Goal: Task Accomplishment & Management: Manage account settings

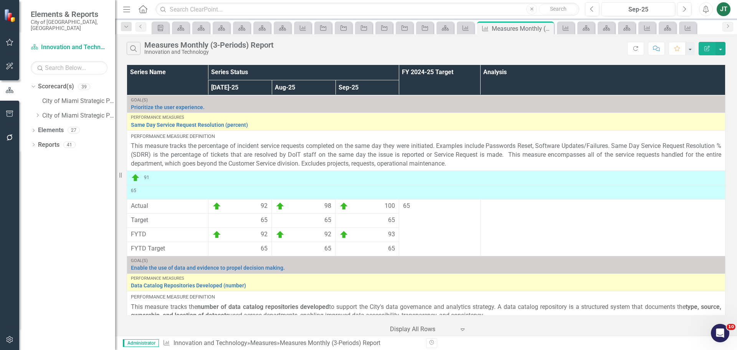
scroll to position [370, 0]
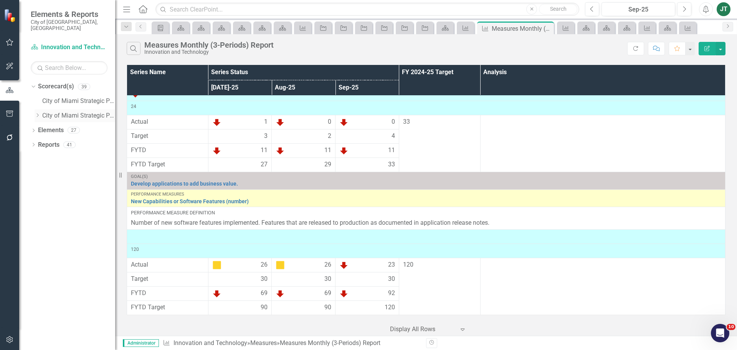
click at [36, 113] on icon "Dropdown" at bounding box center [38, 115] width 6 height 5
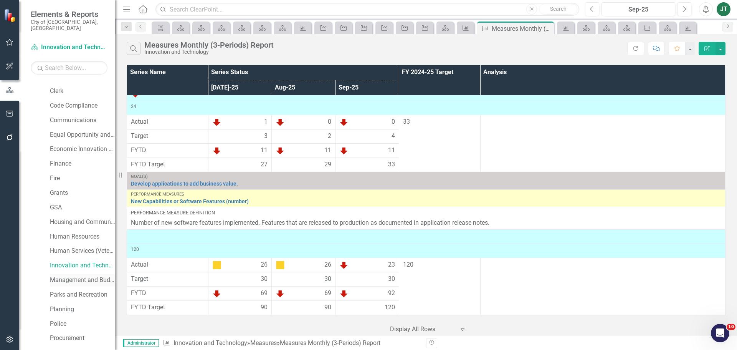
scroll to position [115, 0]
click at [64, 287] on link "Parks and Recreation" at bounding box center [82, 291] width 65 height 9
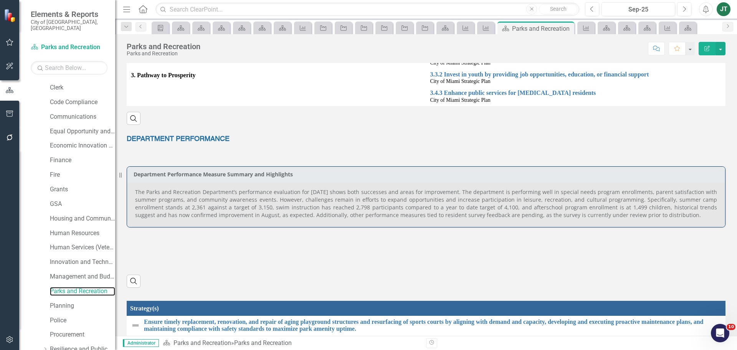
scroll to position [253, 0]
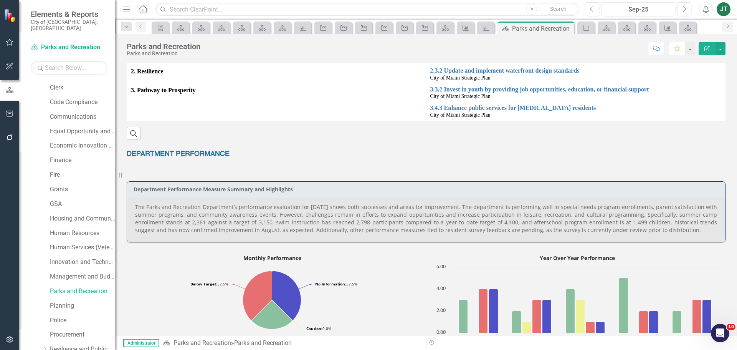
click at [350, 219] on p "The Parks and Recreation Department’s performance evaluation for [DATE] shows b…" at bounding box center [426, 218] width 582 height 31
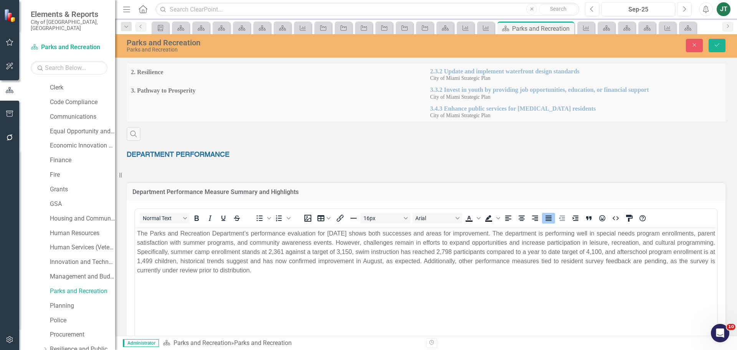
scroll to position [0, 0]
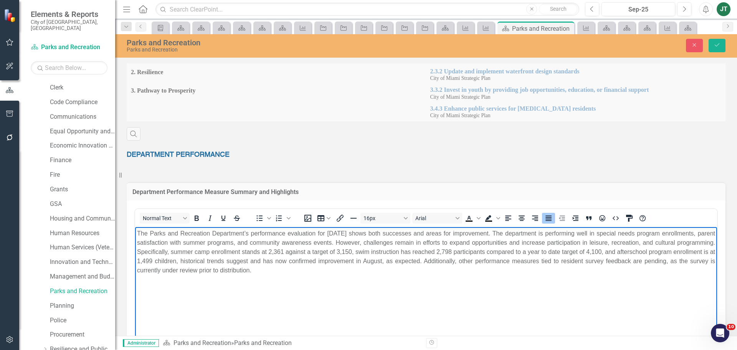
drag, startPoint x: 368, startPoint y: 233, endPoint x: 366, endPoint y: 243, distance: 10.5
click at [368, 236] on p "The Parks and Recreation Department’s performance evaluation for [DATE] shows b…" at bounding box center [426, 252] width 578 height 46
drag, startPoint x: 366, startPoint y: 249, endPoint x: 363, endPoint y: 236, distance: 12.7
click at [366, 248] on p "The Parks and Recreation Department’s performance evaluation for [DATE] shows b…" at bounding box center [426, 252] width 578 height 46
click at [360, 231] on p "The Parks and Recreation Department’s performance evaluation for [DATE] shows b…" at bounding box center [426, 252] width 578 height 46
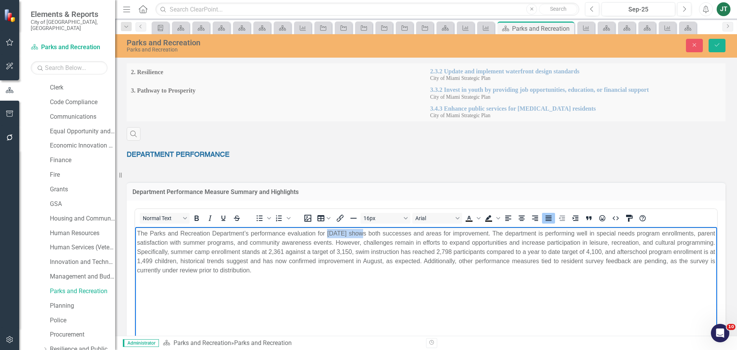
drag, startPoint x: 361, startPoint y: 232, endPoint x: 327, endPoint y: 232, distance: 34.9
click at [327, 232] on p "The Parks and Recreation Department’s performance evaluation for [DATE] shows b…" at bounding box center [426, 252] width 578 height 46
drag, startPoint x: 327, startPoint y: 250, endPoint x: 305, endPoint y: 253, distance: 22.1
click at [305, 253] on p "The Parks and Recreation Department’s performance evaluation for the fiscal yea…" at bounding box center [426, 252] width 578 height 46
click at [375, 255] on p "The Parks and Recreation Department’s performance evaluation for the fiscal yea…" at bounding box center [426, 252] width 578 height 46
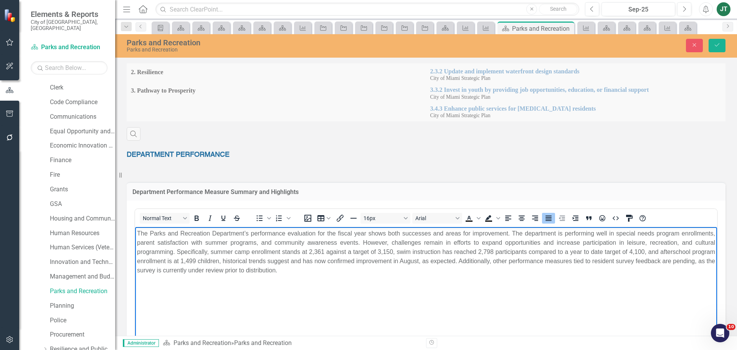
click at [401, 249] on p "The Parks and Recreation Department’s performance evaluation for the fiscal yea…" at bounding box center [426, 252] width 578 height 46
drag, startPoint x: 504, startPoint y: 251, endPoint x: 490, endPoint y: 250, distance: 14.6
click at [490, 250] on p "The Parks and Recreation Department’s performance evaluation for the fiscal yea…" at bounding box center [426, 252] width 578 height 46
drag, startPoint x: 401, startPoint y: 250, endPoint x: 386, endPoint y: 249, distance: 14.6
click at [386, 249] on p "The Parks and Recreation Department’s performance evaluation for the fiscal yea…" at bounding box center [426, 252] width 578 height 46
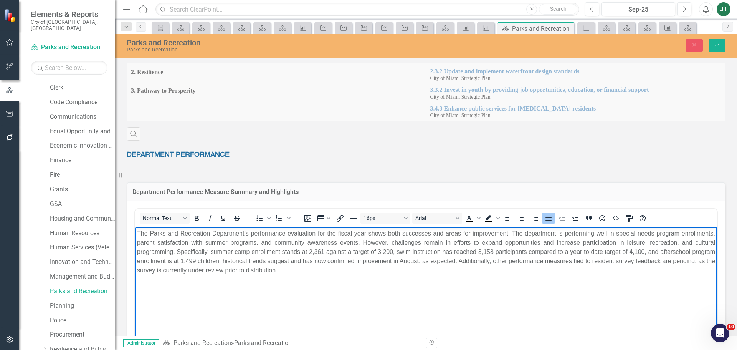
click at [470, 274] on p "The Parks and Recreation Department’s performance evaluation for the fiscal yea…" at bounding box center [426, 252] width 578 height 46
drag, startPoint x: 662, startPoint y: 250, endPoint x: 647, endPoint y: 251, distance: 15.0
click at [647, 251] on p "The Parks and Recreation Department’s performance evaluation for the fiscal yea…" at bounding box center [426, 252] width 578 height 46
drag, startPoint x: 223, startPoint y: 259, endPoint x: 212, endPoint y: 261, distance: 10.8
click at [212, 261] on p "The Parks and Recreation Department’s performance evaluation for the fiscal yea…" at bounding box center [426, 252] width 578 height 46
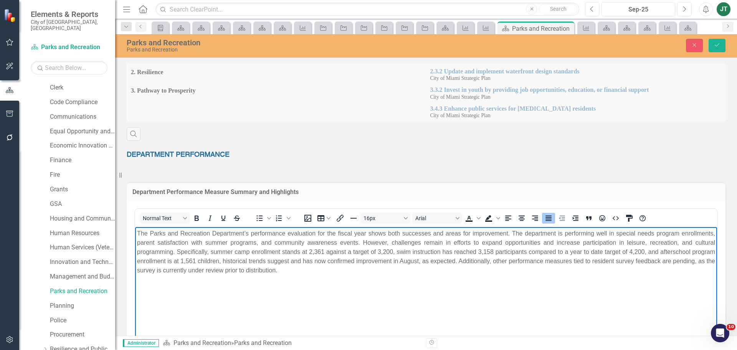
click at [427, 265] on p "The Parks and Recreation Department’s performance evaluation for the fiscal yea…" at bounding box center [426, 252] width 578 height 46
drag, startPoint x: 453, startPoint y: 261, endPoint x: 429, endPoint y: 267, distance: 24.7
click at [276, 261] on p "The Parks and Recreation Department’s performance evaluation for the fiscal yea…" at bounding box center [426, 252] width 578 height 46
click at [476, 268] on p "The Parks and Recreation Department’s performance evaluation for the fiscal yea…" at bounding box center [426, 252] width 578 height 46
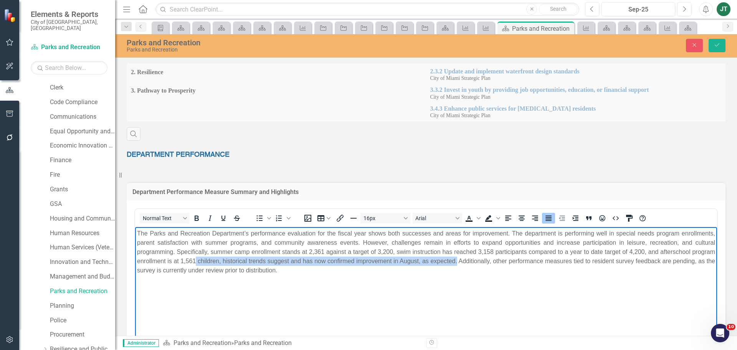
drag, startPoint x: 490, startPoint y: 261, endPoint x: 223, endPoint y: 262, distance: 267.8
click at [223, 262] on p "The Parks and Recreation Department’s performance evaluation for the fiscal yea…" at bounding box center [426, 252] width 578 height 46
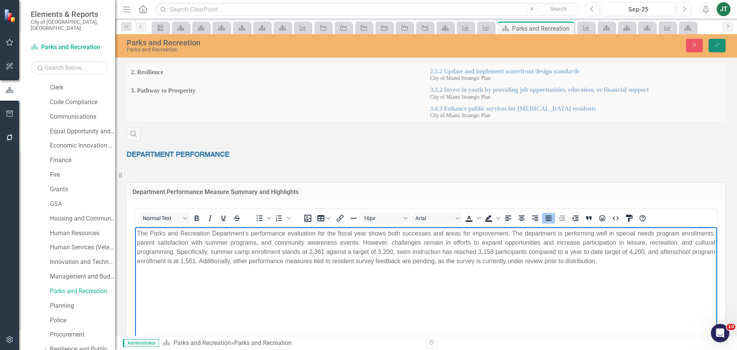
drag, startPoint x: 718, startPoint y: 43, endPoint x: 716, endPoint y: 49, distance: 6.7
click at [718, 43] on icon "Save" at bounding box center [716, 44] width 7 height 5
